Goal: Register for event/course

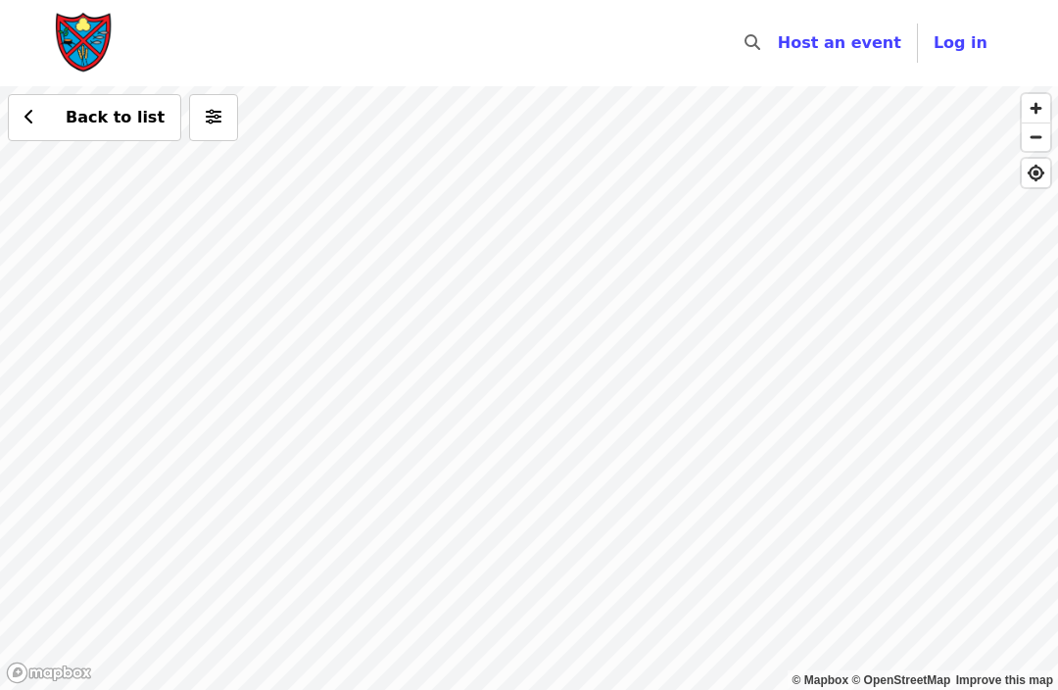
click at [441, 248] on div "Back to list" at bounding box center [529, 388] width 1058 height 604
click at [452, 236] on div "Back to list" at bounding box center [529, 388] width 1058 height 604
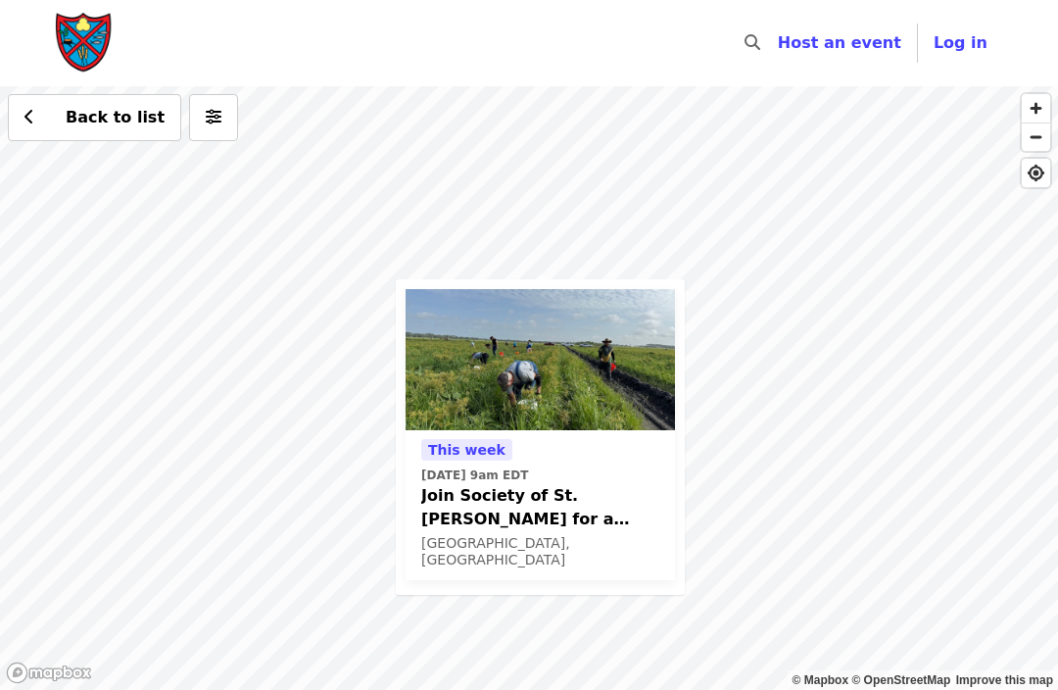
click at [557, 365] on img at bounding box center [540, 359] width 269 height 141
click at [632, 237] on div "This week Thu, Oct 16 @ 9am EDT Join Society of St. Andrew for a Glean in Mt. D…" at bounding box center [529, 388] width 1058 height 604
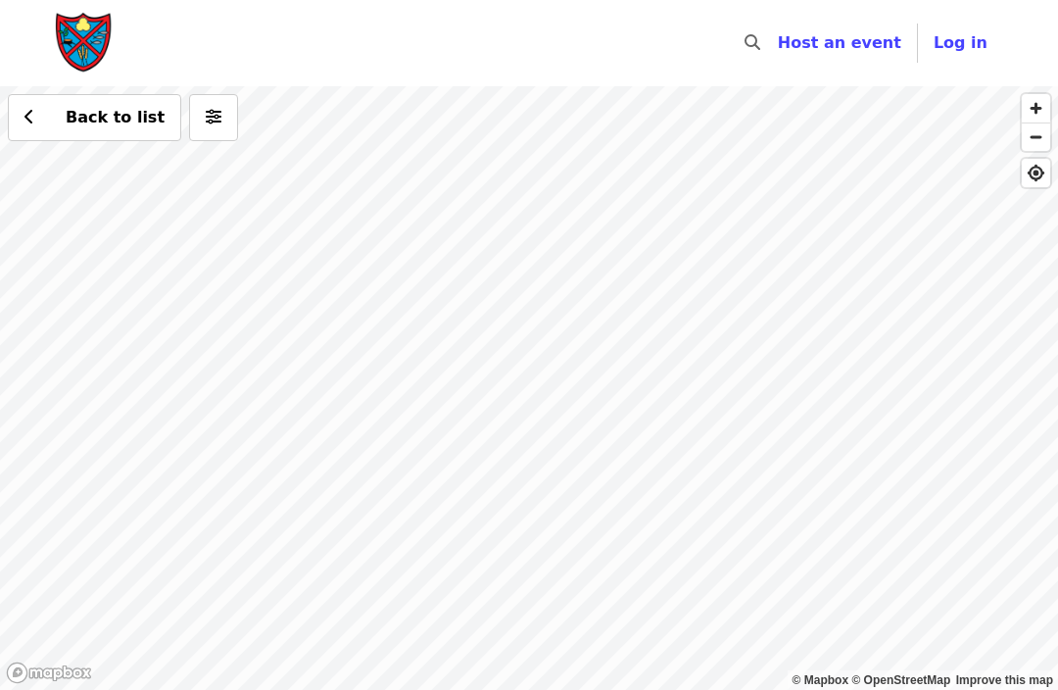
click at [625, 317] on div "Back to list" at bounding box center [529, 388] width 1058 height 604
click at [768, 342] on div "Back to list" at bounding box center [529, 388] width 1058 height 604
click at [25, 130] on button "Back to list" at bounding box center [94, 117] width 173 height 47
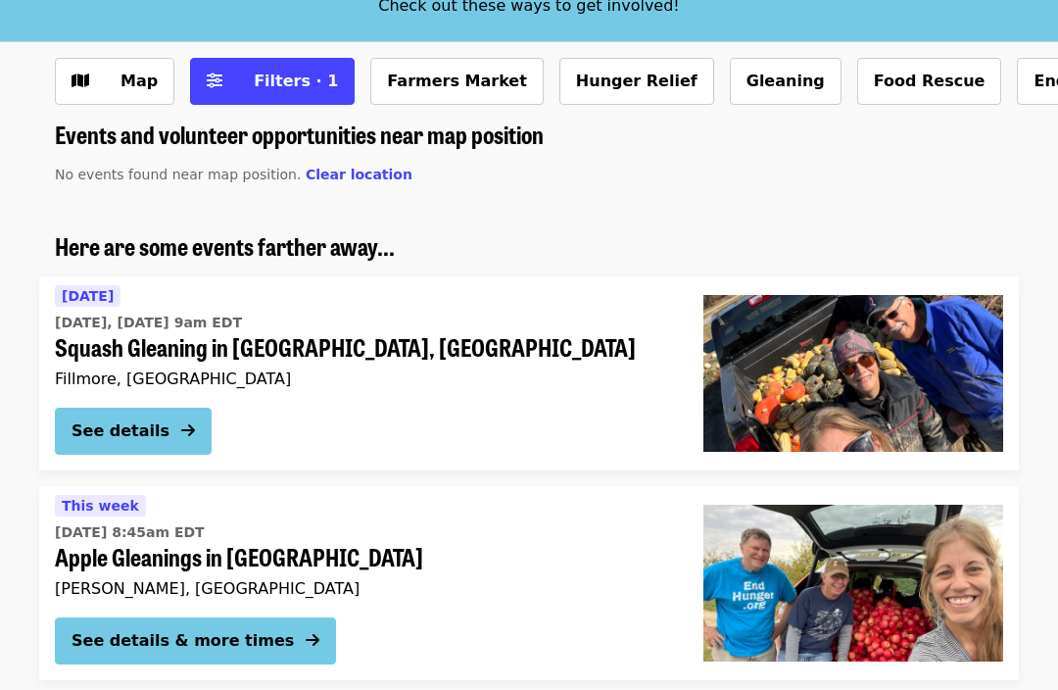
scroll to position [154, 0]
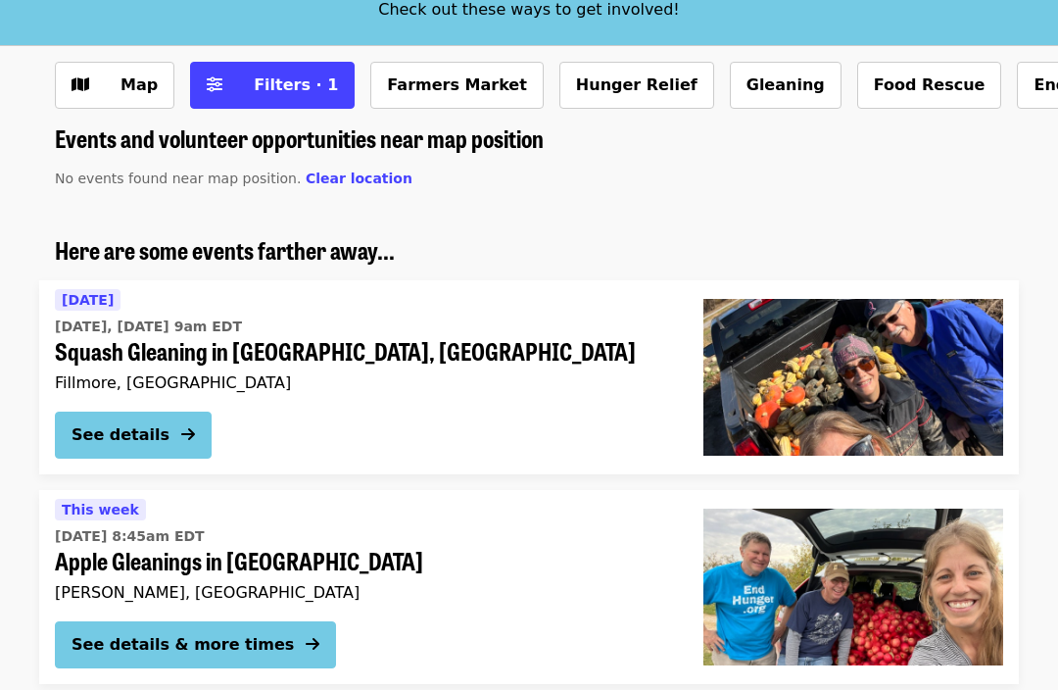
click at [741, 86] on button "Gleaning" at bounding box center [786, 85] width 112 height 47
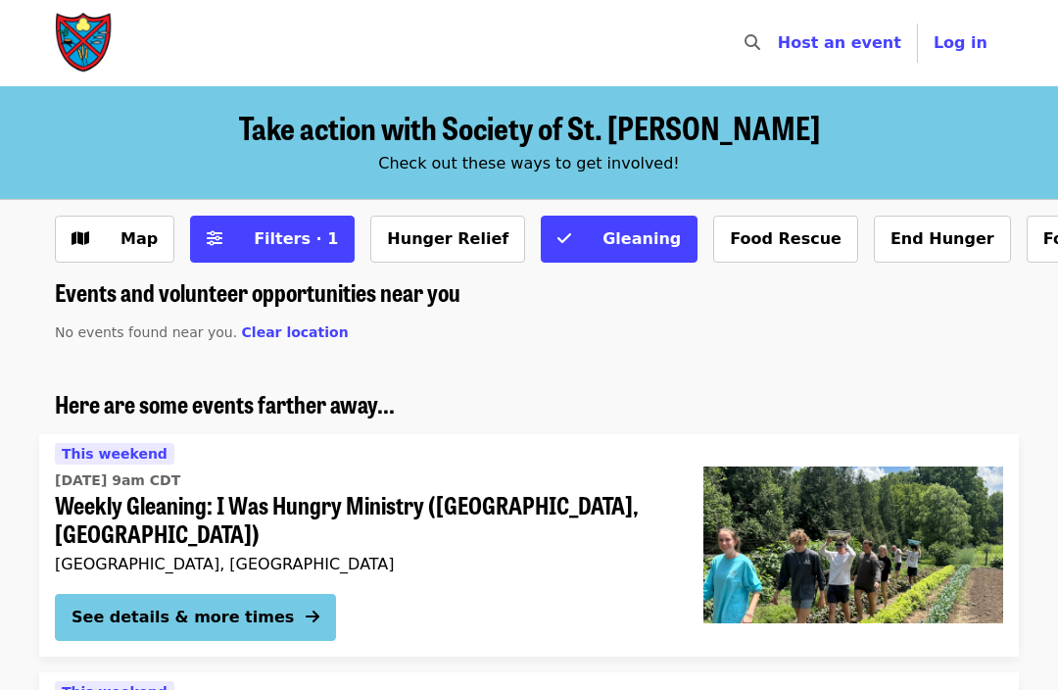
click at [106, 244] on span "Map" at bounding box center [129, 239] width 57 height 24
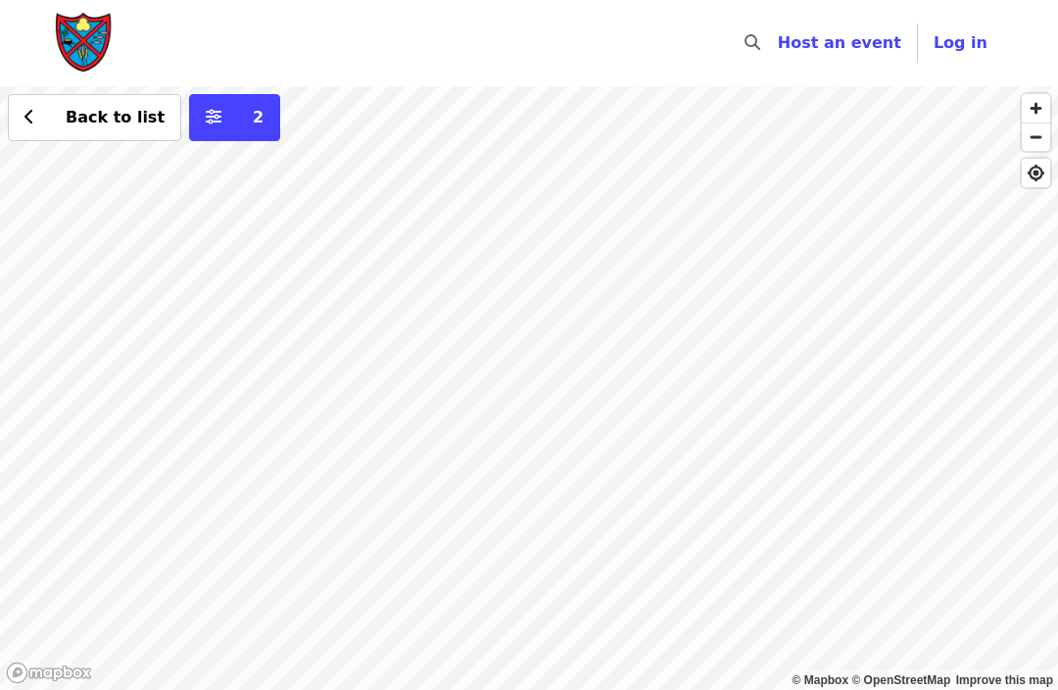
click at [396, 10] on nav "Skip to content ​ Host an event Host Log in" at bounding box center [529, 43] width 980 height 86
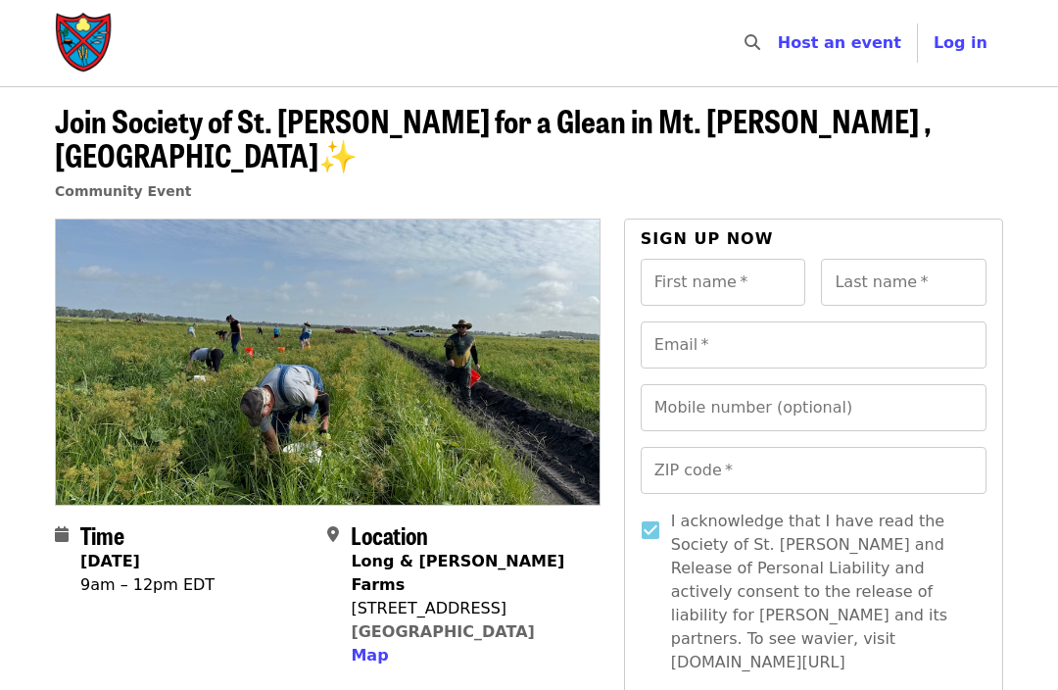
click at [720, 260] on div "First name   * First name *" at bounding box center [724, 282] width 166 height 47
type input "*****"
type input "******"
click at [724, 321] on input "Email   *" at bounding box center [814, 344] width 346 height 47
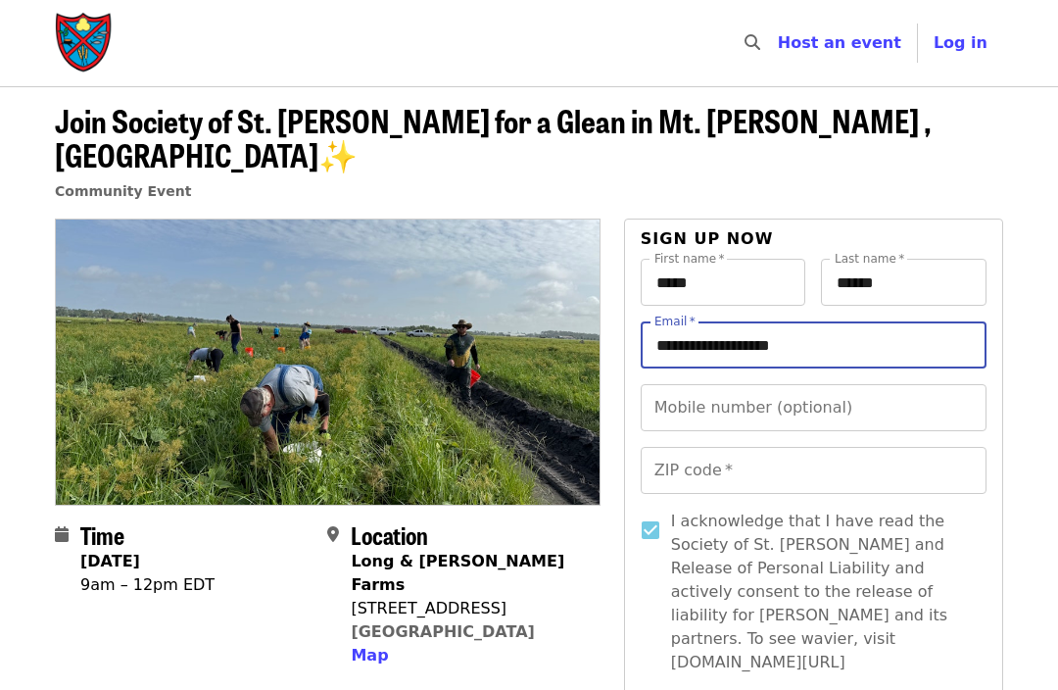
type input "**********"
click at [728, 384] on div "Mobile number (optional) Mobile number (optional)" at bounding box center [814, 407] width 346 height 47
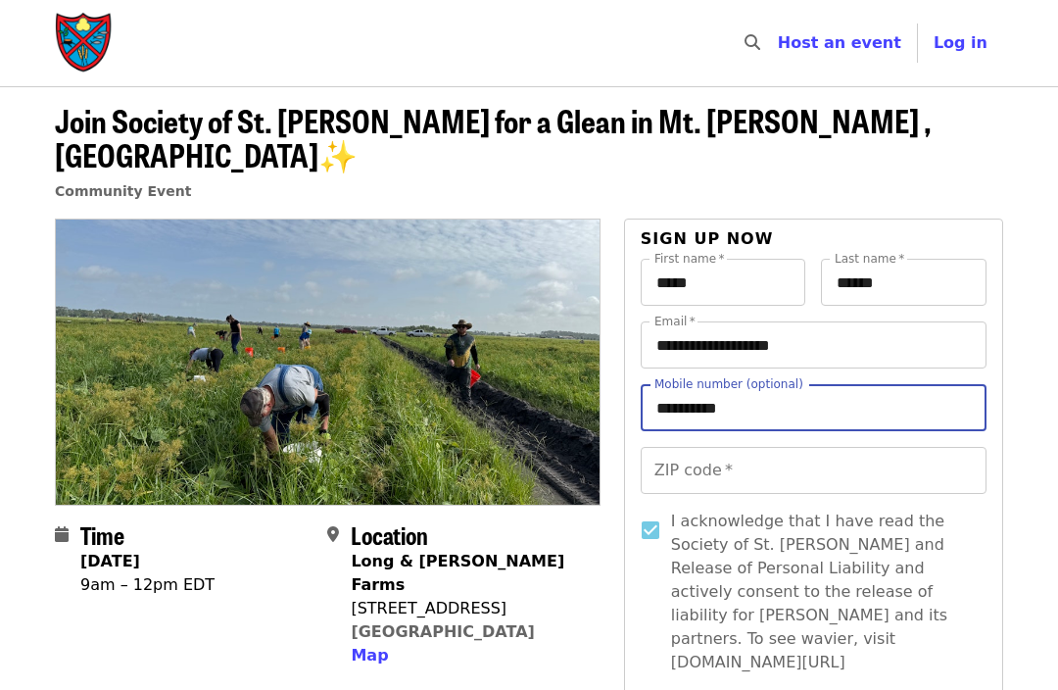
type input "**********"
click at [731, 447] on input "ZIP code   *" at bounding box center [814, 470] width 346 height 47
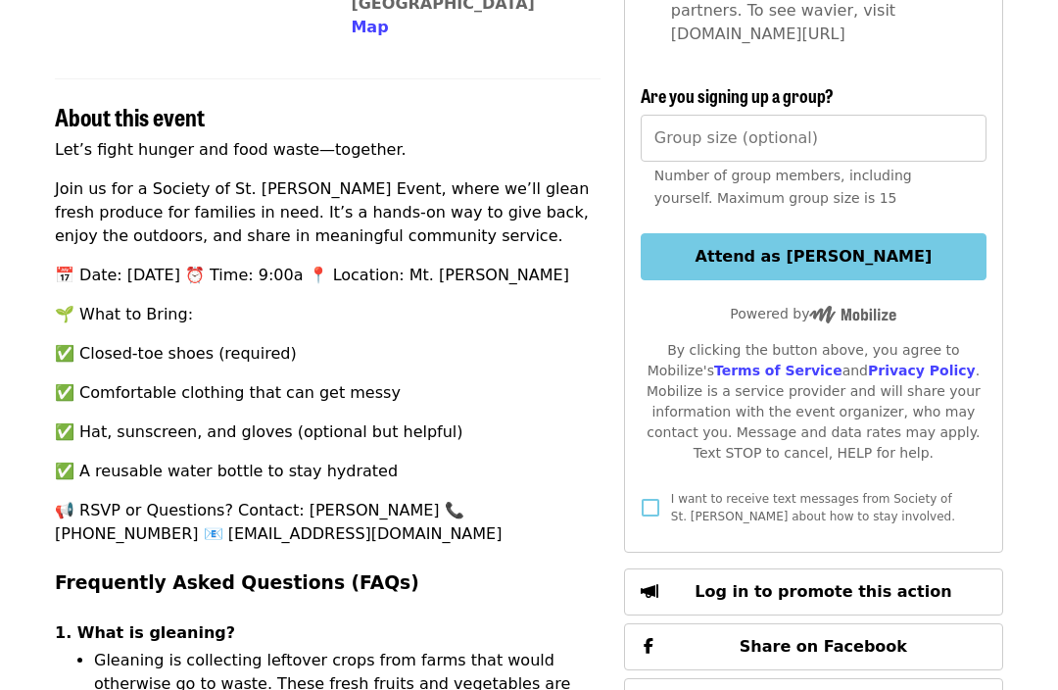
scroll to position [589, 0]
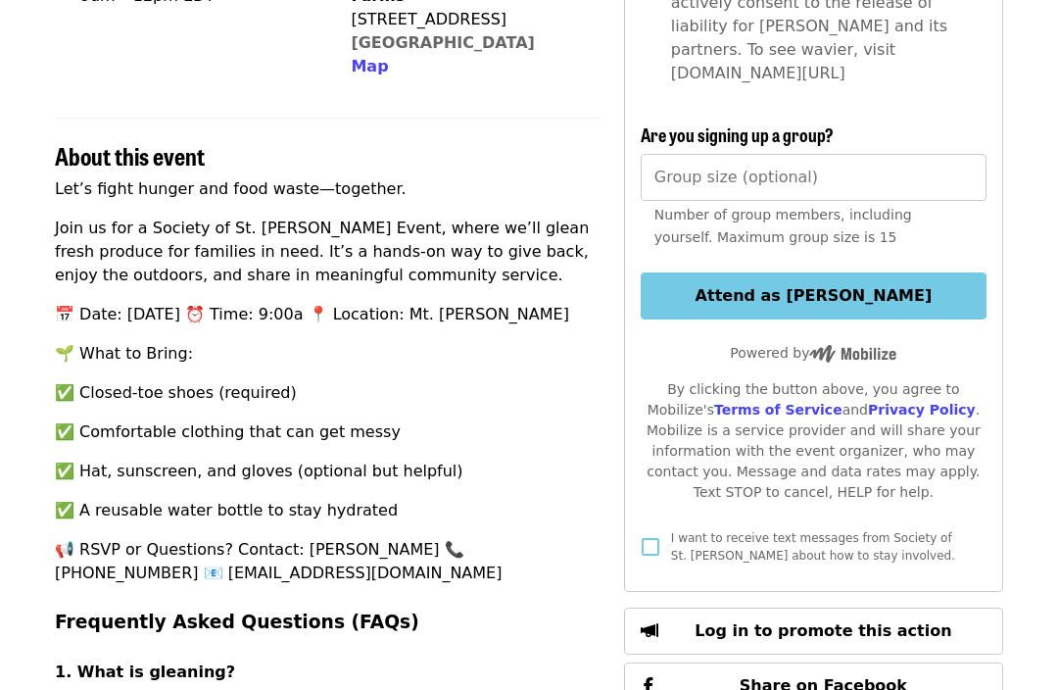
type input "*****"
click at [864, 272] on button "Attend as [PERSON_NAME]" at bounding box center [814, 295] width 346 height 47
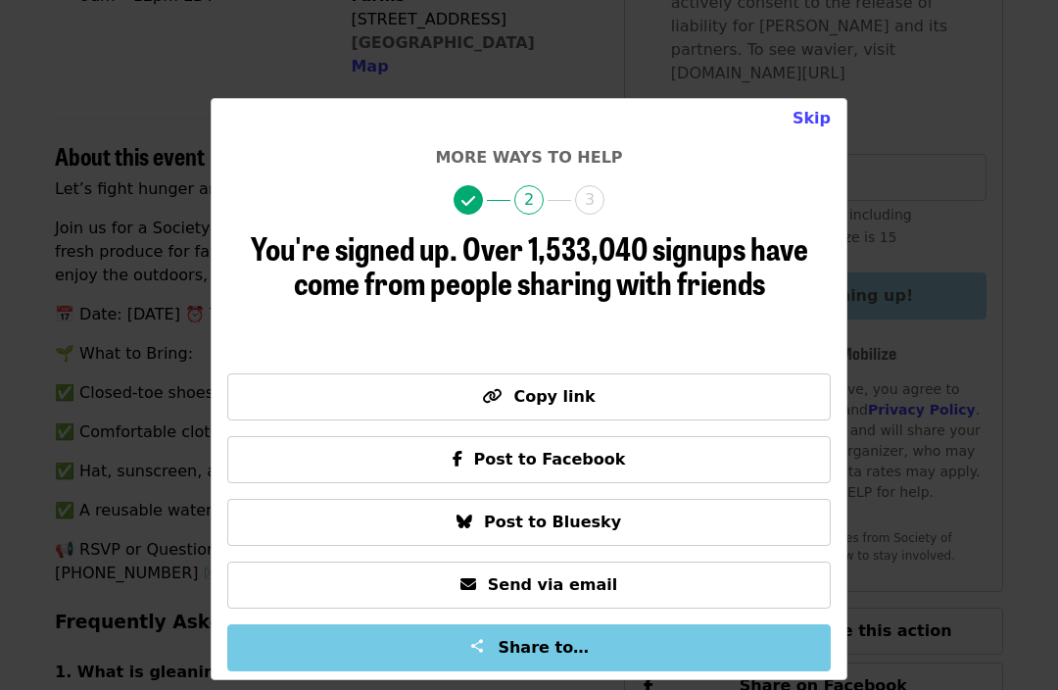
scroll to position [590, 0]
click at [799, 128] on button "Skip" at bounding box center [812, 118] width 70 height 39
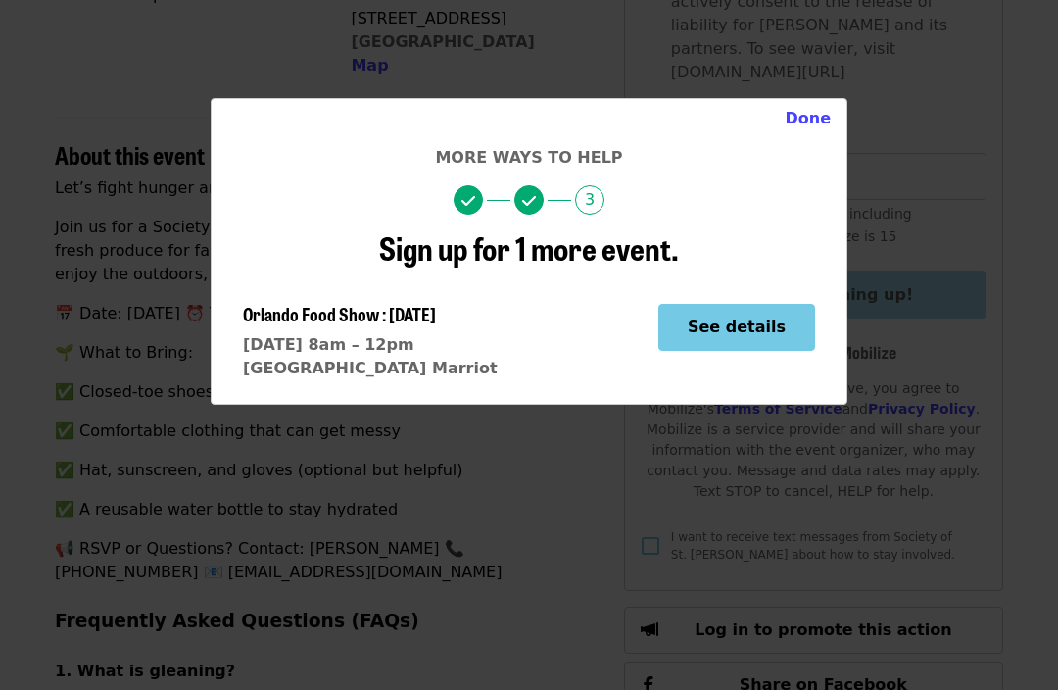
click at [813, 117] on button "Done" at bounding box center [807, 118] width 77 height 39
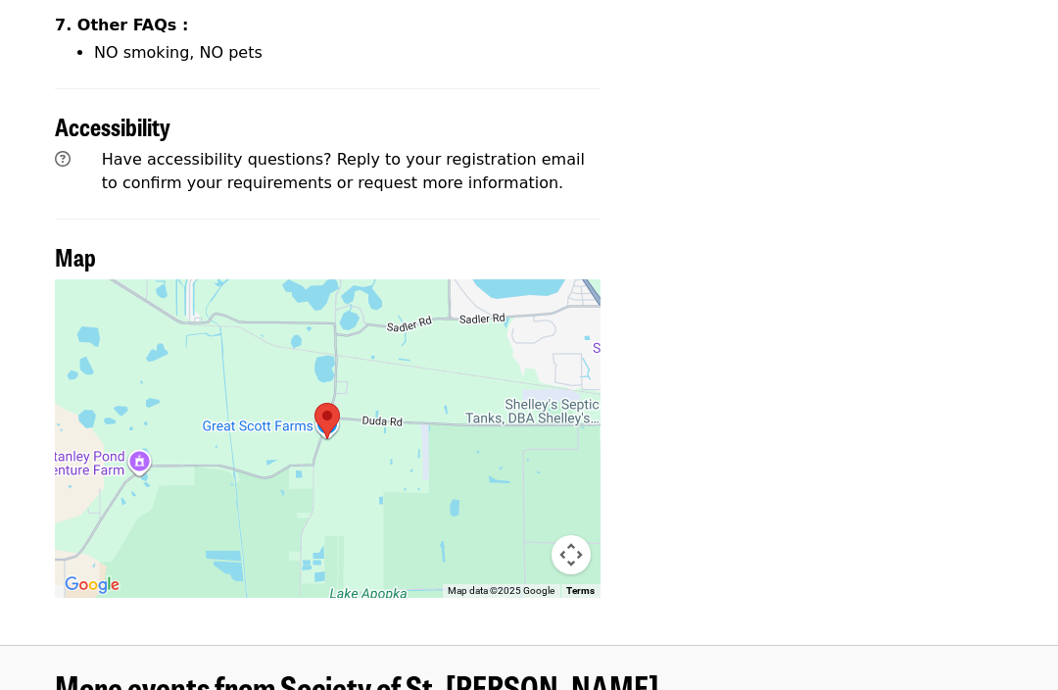
scroll to position [1834, 0]
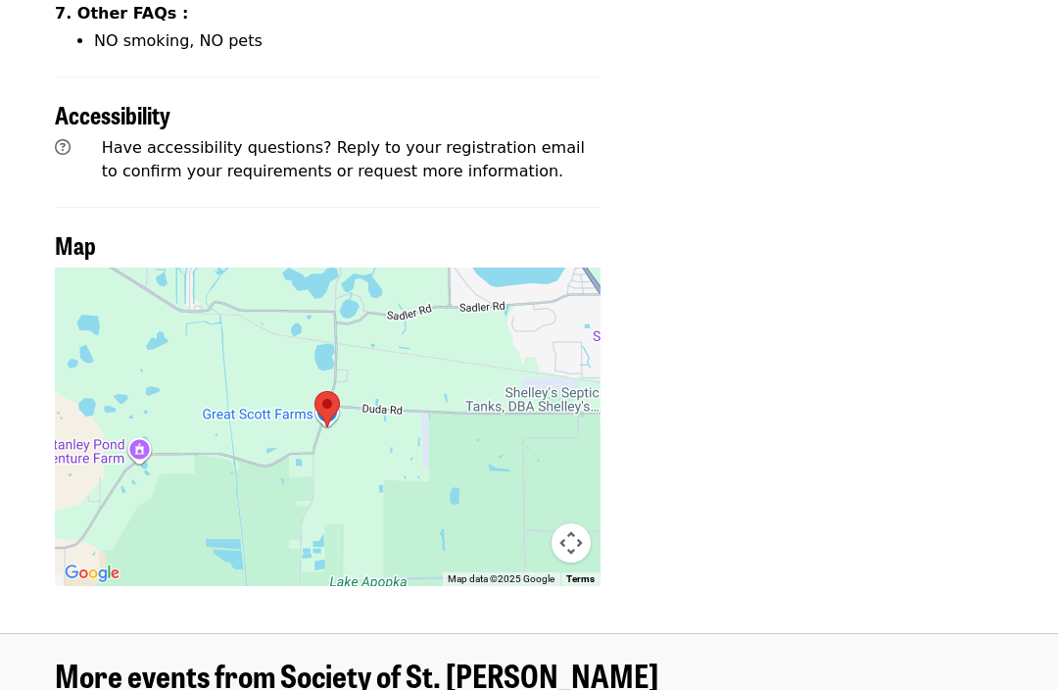
click at [252, 325] on div at bounding box center [328, 427] width 546 height 318
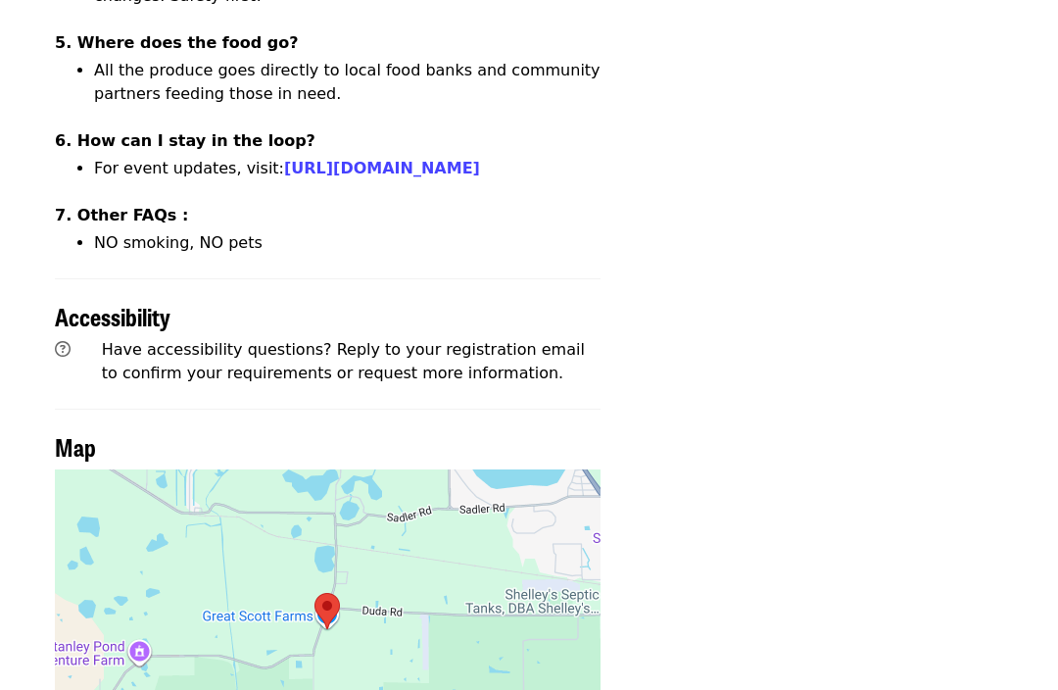
scroll to position [1641, 0]
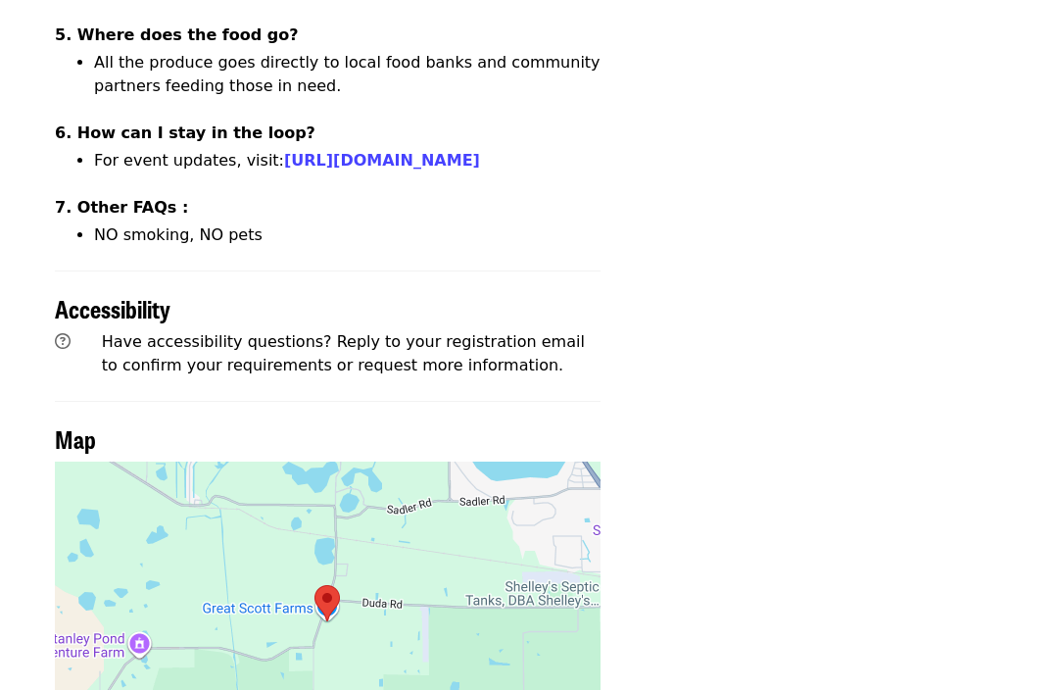
click at [379, 489] on div at bounding box center [328, 620] width 546 height 318
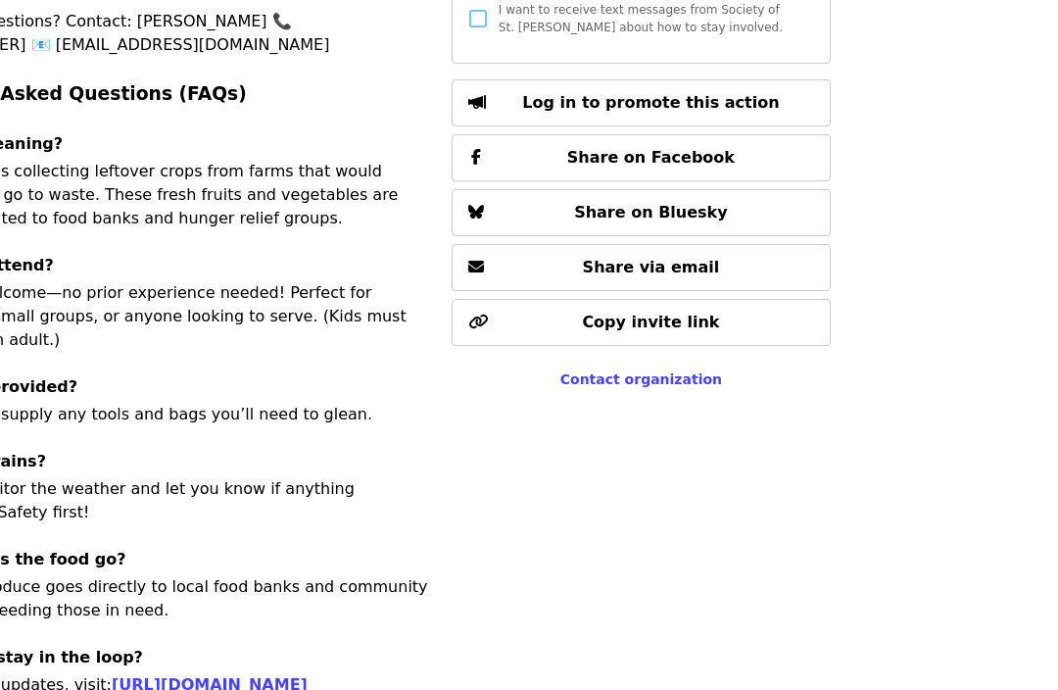
scroll to position [1111, 172]
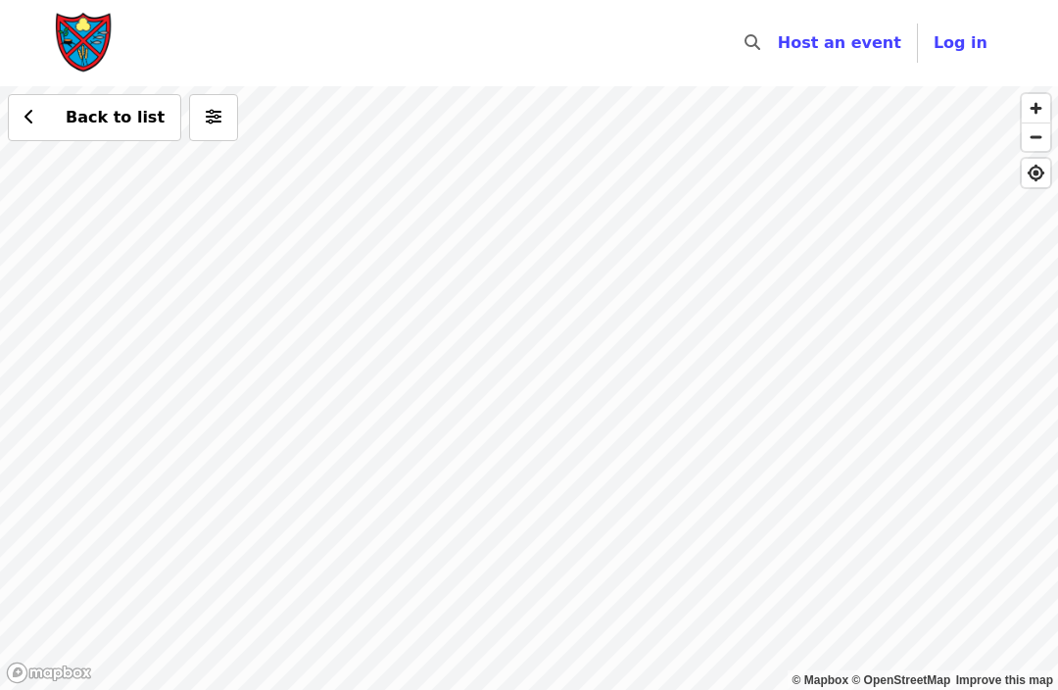
click at [1045, 110] on span "button" at bounding box center [1036, 108] width 28 height 28
click at [1025, 106] on span "button" at bounding box center [1036, 108] width 28 height 28
click at [1038, 102] on span "button" at bounding box center [1036, 108] width 28 height 28
click at [1024, 107] on span "button" at bounding box center [1036, 108] width 28 height 28
click at [1027, 106] on span "button" at bounding box center [1036, 108] width 28 height 28
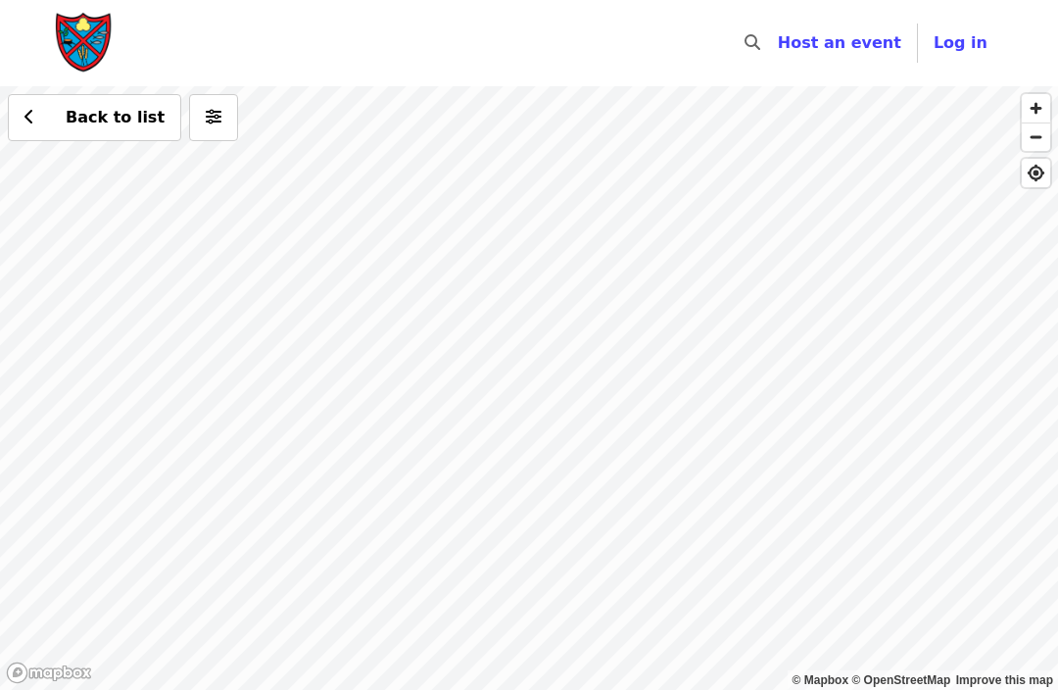
click at [1044, 108] on span "button" at bounding box center [1036, 108] width 28 height 28
click at [1029, 109] on span "button" at bounding box center [1036, 108] width 28 height 28
click at [832, 516] on div "Back to list" at bounding box center [529, 388] width 1058 height 604
